Goal: Task Accomplishment & Management: Manage account settings

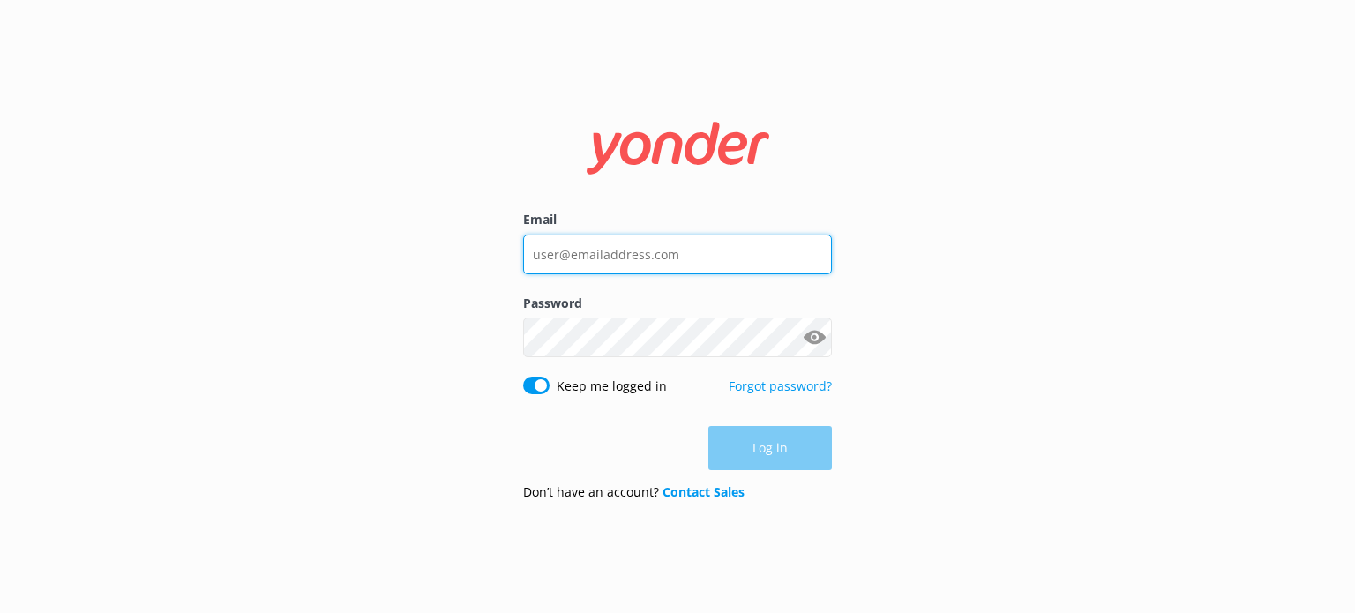
type input "[EMAIL_ADDRESS][DOMAIN_NAME]"
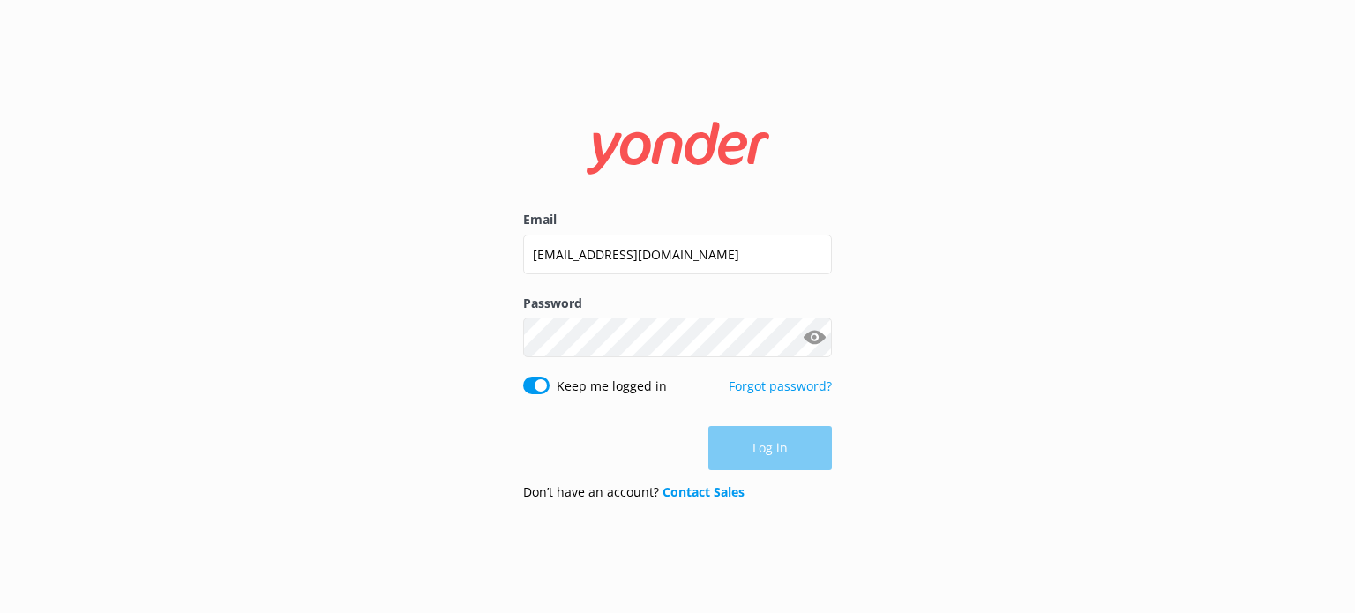
click at [762, 447] on div "Log in" at bounding box center [677, 448] width 309 height 44
click at [762, 447] on button "Log in" at bounding box center [770, 449] width 124 height 44
